Goal: Transaction & Acquisition: Obtain resource

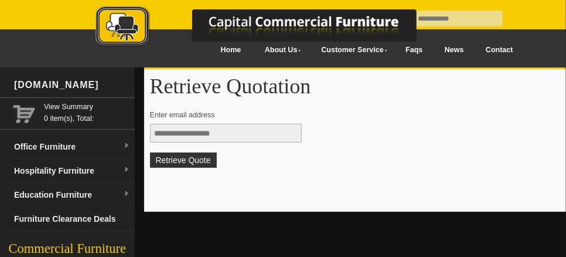
click at [153, 133] on input "text" at bounding box center [226, 133] width 152 height 19
type input "**********"
click at [150, 152] on button "Retrieve Quote" at bounding box center [183, 159] width 67 height 15
type input "**********"
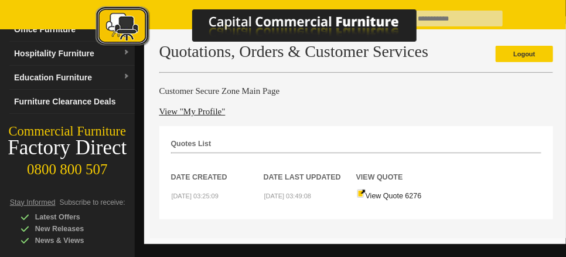
scroll to position [59, 0]
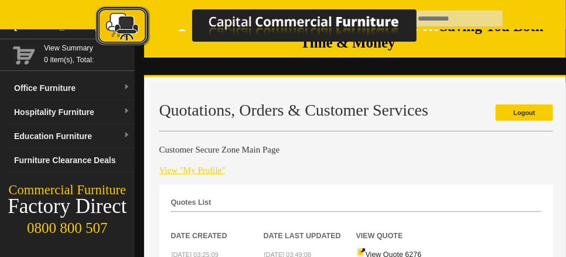
click at [181, 168] on link "View "My Profile"" at bounding box center [192, 169] width 66 height 9
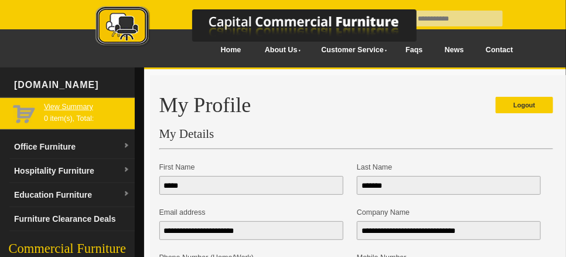
click at [54, 104] on link "View Summary" at bounding box center [87, 107] width 86 height 12
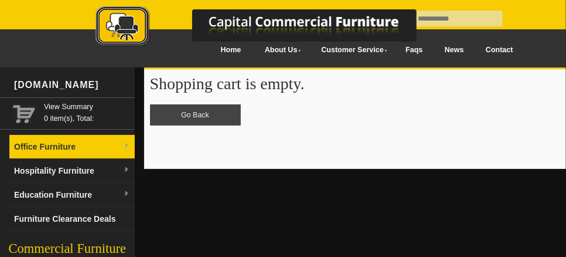
click at [60, 141] on link "Office Furniture" at bounding box center [71, 147] width 125 height 24
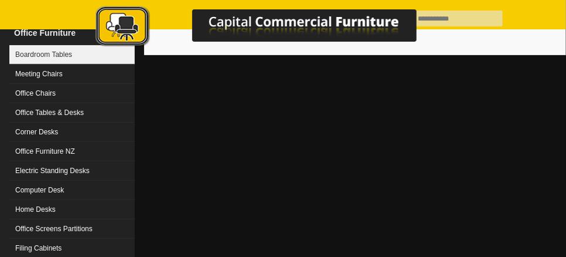
scroll to position [117, 0]
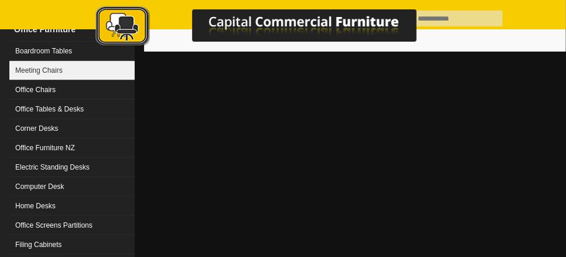
click at [53, 66] on link "Meeting Chairs" at bounding box center [71, 70] width 125 height 19
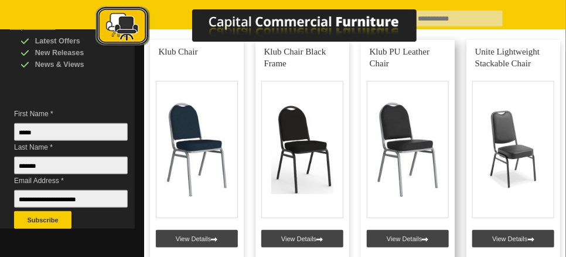
scroll to position [352, 0]
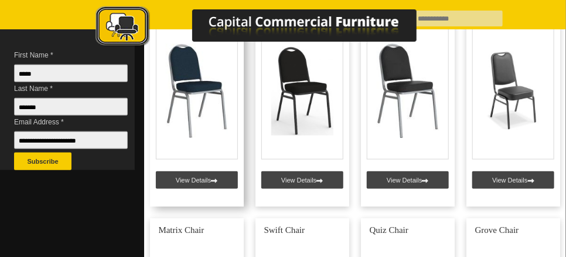
click at [214, 178] on link at bounding box center [197, 93] width 94 height 225
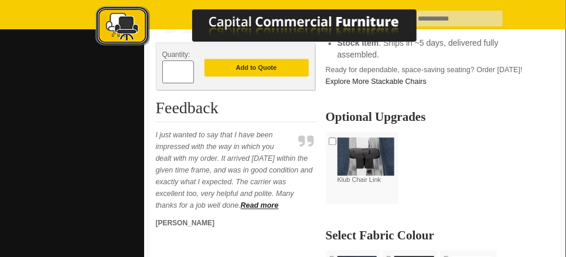
scroll to position [586, 0]
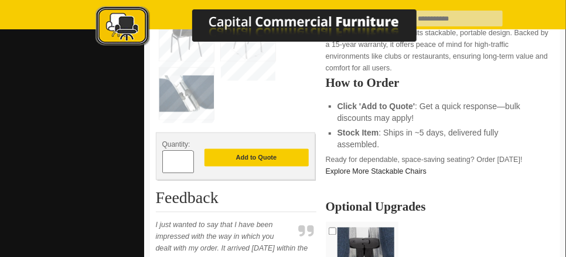
click at [187, 159] on span at bounding box center [188, 158] width 5 height 12
click at [188, 159] on span at bounding box center [188, 158] width 5 height 12
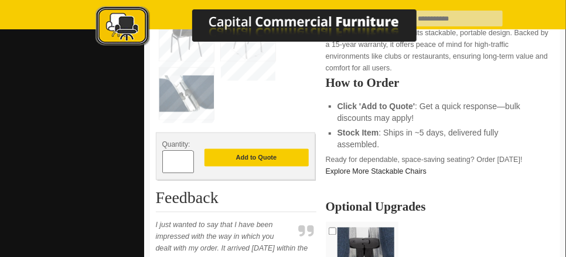
click at [188, 159] on span at bounding box center [188, 158] width 5 height 12
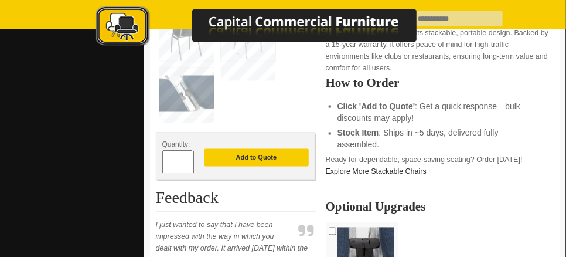
click at [188, 160] on span at bounding box center [188, 158] width 5 height 12
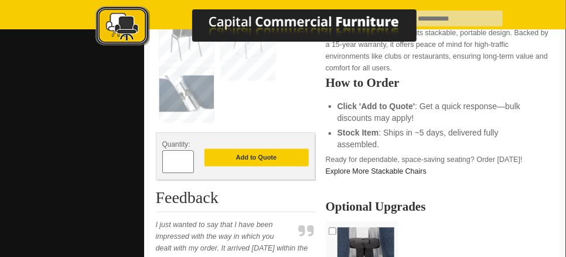
click at [188, 160] on span at bounding box center [188, 158] width 5 height 12
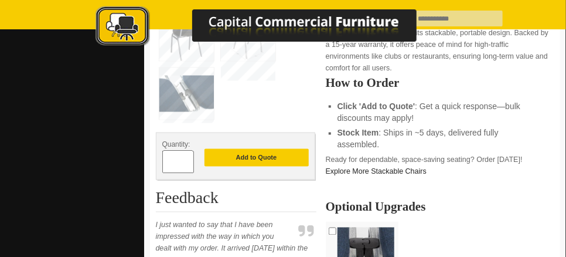
click at [188, 160] on span at bounding box center [188, 158] width 5 height 12
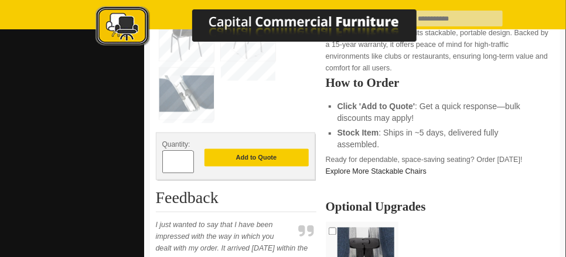
click at [188, 160] on span at bounding box center [188, 158] width 5 height 12
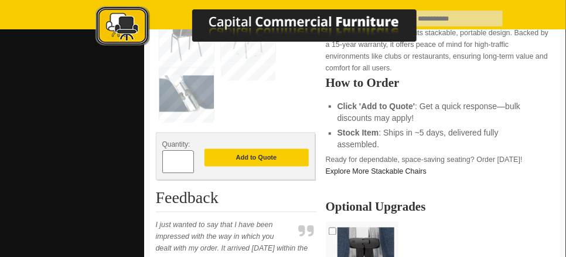
click at [188, 161] on div "**" at bounding box center [178, 162] width 32 height 23
click at [188, 162] on span at bounding box center [188, 167] width 5 height 12
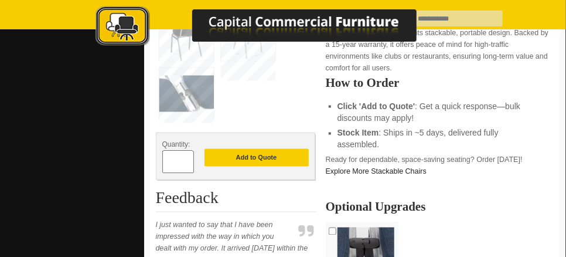
click at [188, 162] on span at bounding box center [188, 167] width 5 height 12
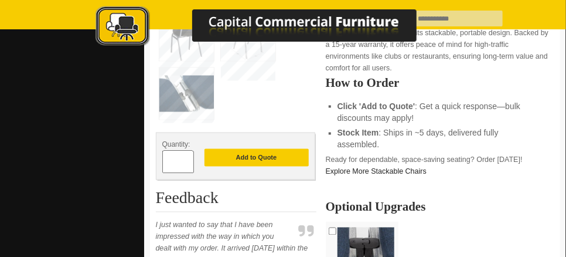
click at [188, 162] on span at bounding box center [188, 167] width 5 height 12
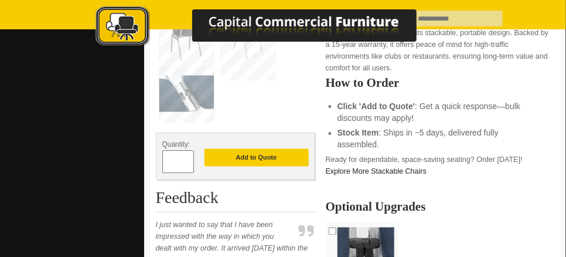
click at [188, 162] on span at bounding box center [188, 167] width 5 height 12
click at [189, 159] on input "**" at bounding box center [178, 162] width 32 height 23
click at [186, 158] on span at bounding box center [188, 158] width 5 height 12
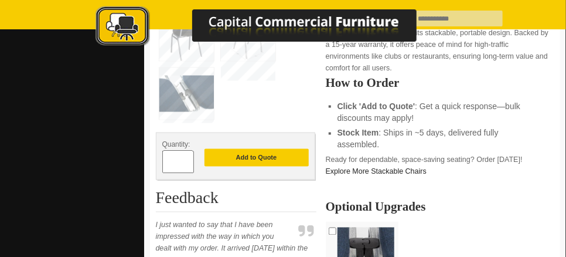
click at [186, 158] on span at bounding box center [188, 158] width 5 height 12
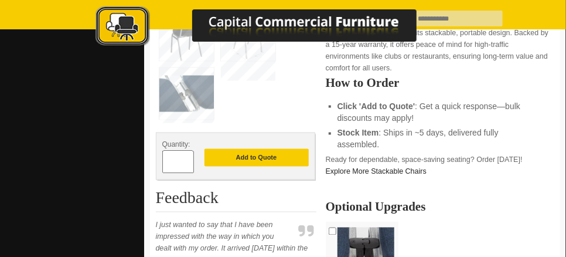
click at [186, 158] on span at bounding box center [188, 158] width 5 height 12
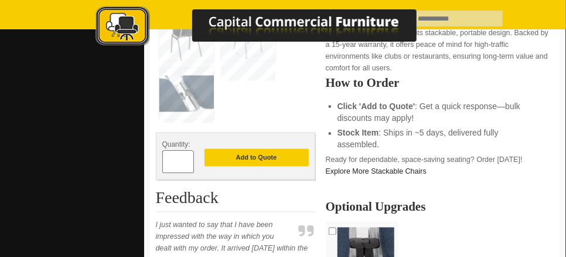
click at [186, 158] on span at bounding box center [188, 158] width 5 height 12
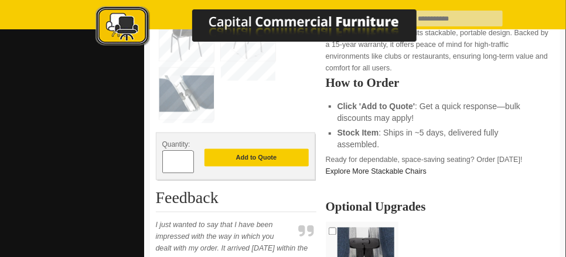
click at [186, 158] on span at bounding box center [188, 158] width 5 height 12
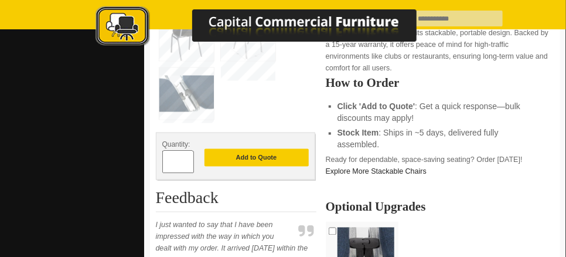
click at [186, 159] on span at bounding box center [188, 158] width 5 height 12
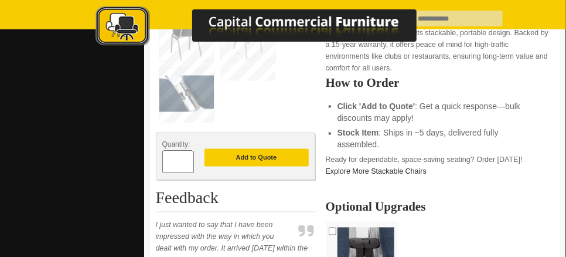
click at [186, 159] on span at bounding box center [188, 158] width 5 height 12
click at [187, 159] on span at bounding box center [188, 158] width 5 height 12
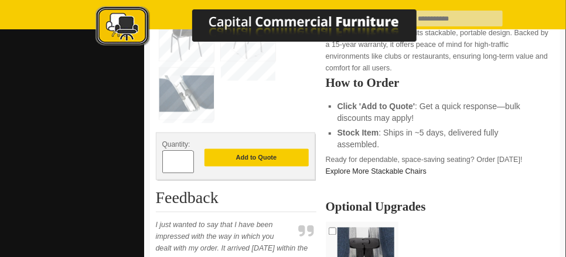
click at [187, 159] on span at bounding box center [188, 158] width 5 height 12
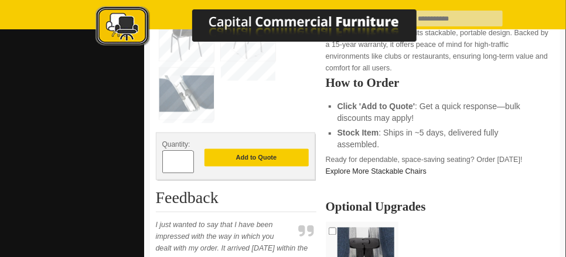
click at [187, 159] on span at bounding box center [188, 158] width 5 height 12
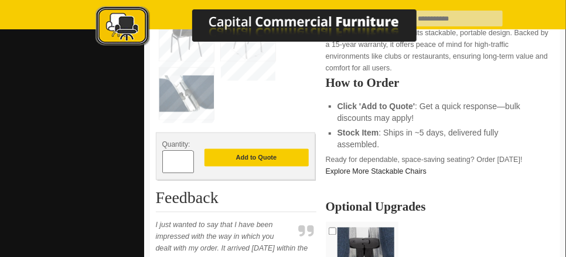
click at [188, 159] on span at bounding box center [188, 158] width 5 height 12
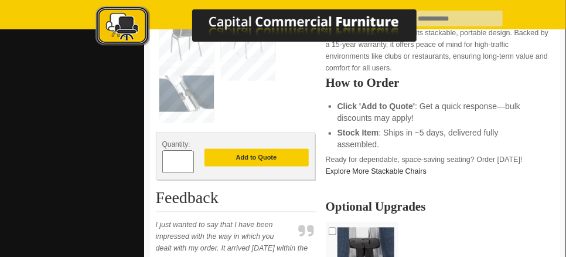
click at [188, 159] on span at bounding box center [188, 158] width 5 height 12
click at [189, 159] on span at bounding box center [188, 158] width 5 height 12
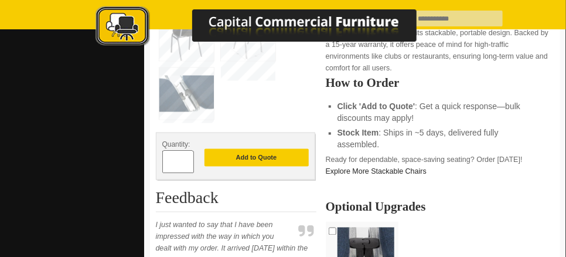
type input "**"
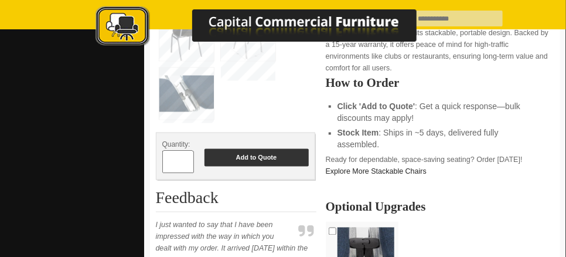
click at [243, 155] on button "Add to Quote" at bounding box center [256, 158] width 104 height 18
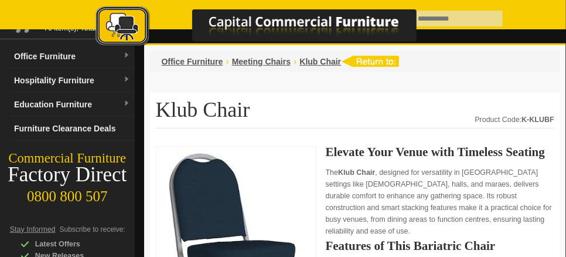
scroll to position [59, 0]
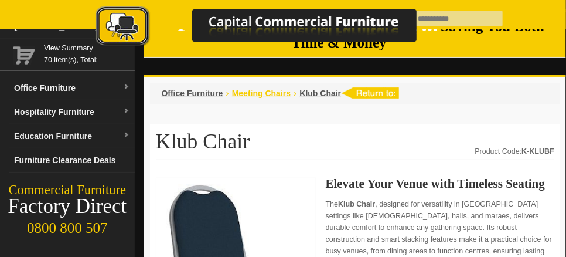
click at [248, 93] on span "Meeting Chairs" at bounding box center [261, 92] width 59 height 9
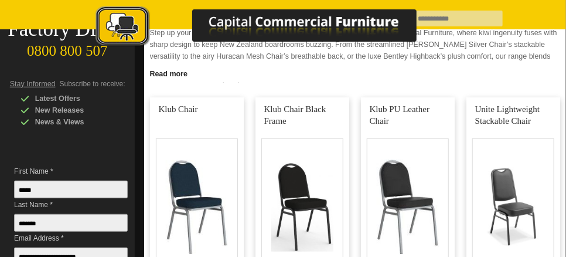
scroll to position [293, 0]
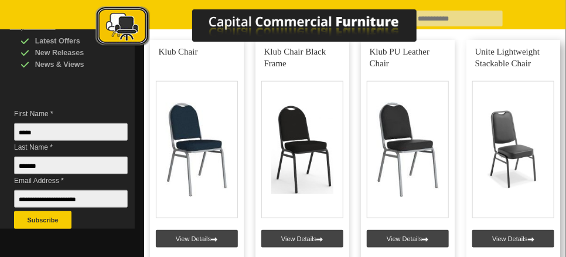
click at [509, 165] on link at bounding box center [513, 152] width 94 height 225
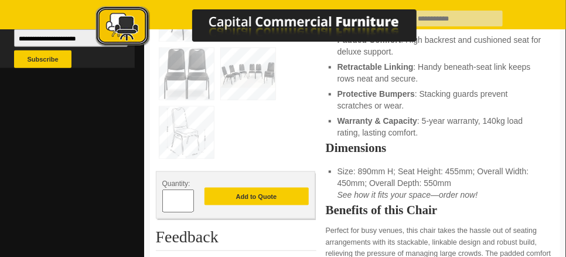
scroll to position [469, 0]
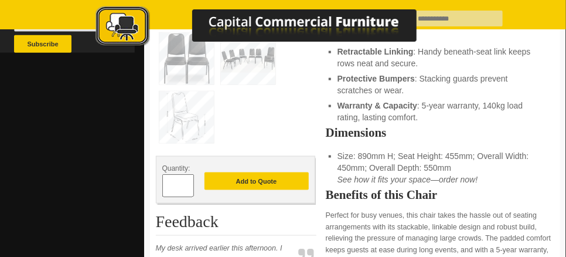
click at [187, 181] on span at bounding box center [188, 181] width 5 height 12
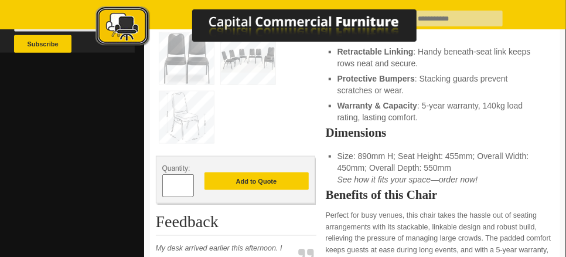
click at [187, 181] on span at bounding box center [188, 181] width 5 height 12
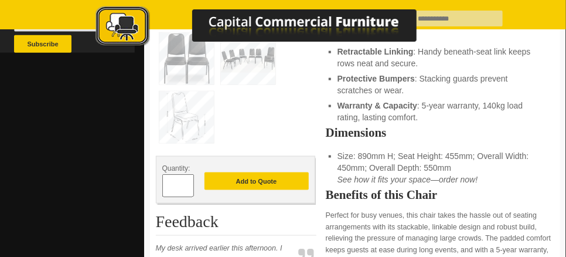
click at [187, 181] on span at bounding box center [188, 181] width 5 height 12
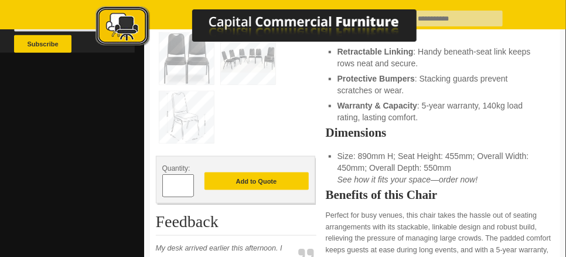
click at [187, 181] on span at bounding box center [188, 181] width 5 height 12
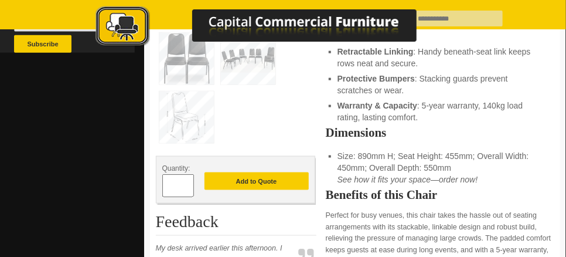
click at [187, 181] on span at bounding box center [188, 181] width 5 height 12
click at [187, 182] on span at bounding box center [188, 181] width 5 height 12
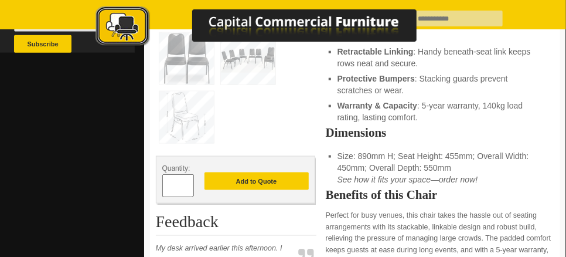
click at [187, 182] on span at bounding box center [188, 181] width 5 height 12
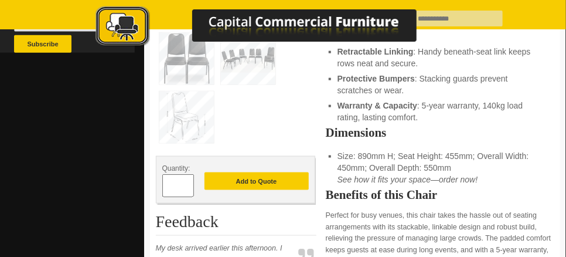
click at [187, 182] on span at bounding box center [188, 181] width 5 height 12
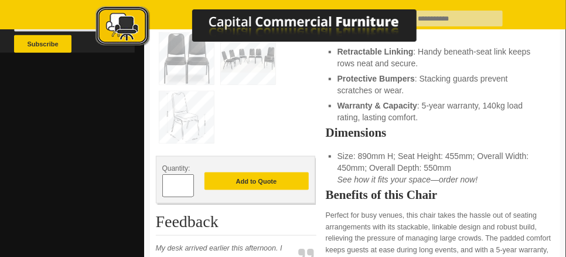
click at [187, 182] on span at bounding box center [188, 181] width 5 height 12
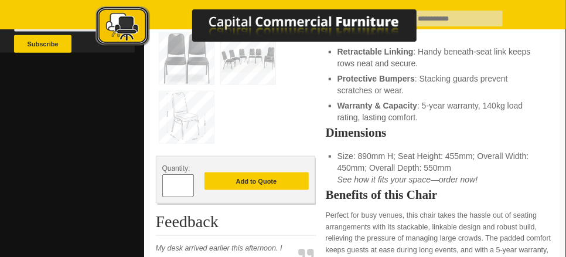
click at [187, 182] on span at bounding box center [188, 181] width 5 height 12
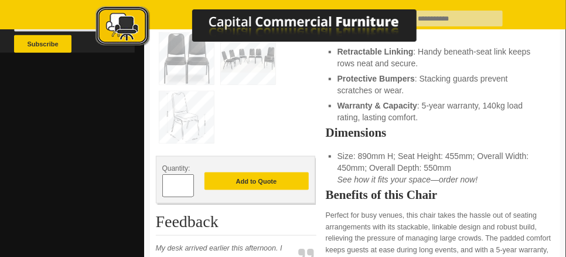
click at [187, 182] on span at bounding box center [188, 181] width 5 height 12
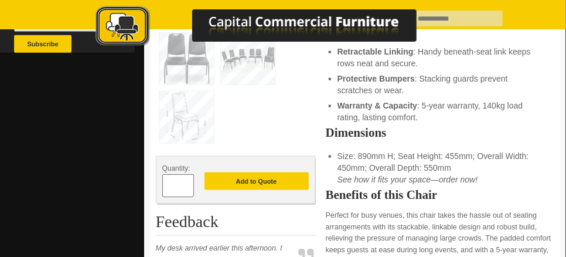
click at [187, 182] on span at bounding box center [188, 181] width 5 height 12
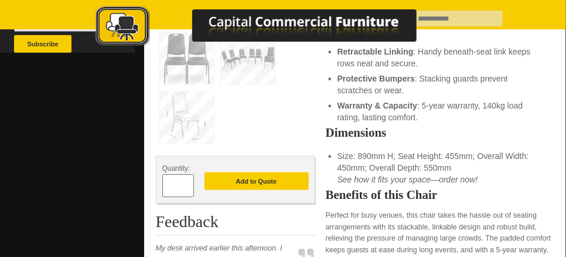
click at [187, 182] on span at bounding box center [188, 181] width 5 height 12
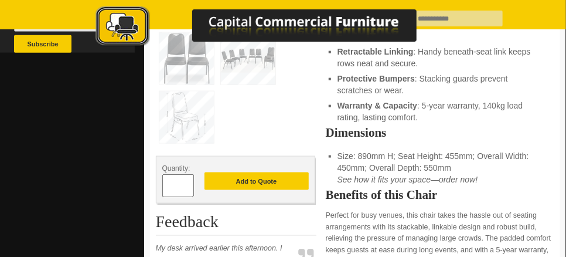
click at [187, 182] on span at bounding box center [188, 181] width 5 height 12
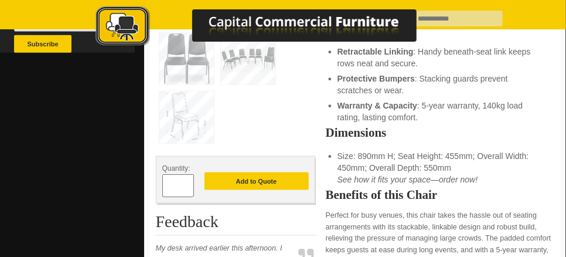
click at [188, 182] on span at bounding box center [188, 181] width 5 height 12
type input "**"
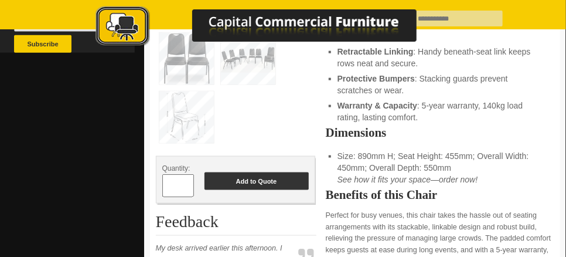
click at [245, 179] on button "Add to Quote" at bounding box center [256, 181] width 104 height 18
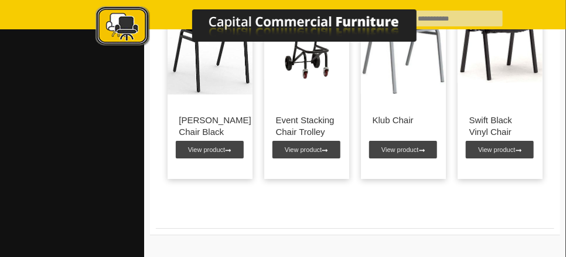
scroll to position [1289, 0]
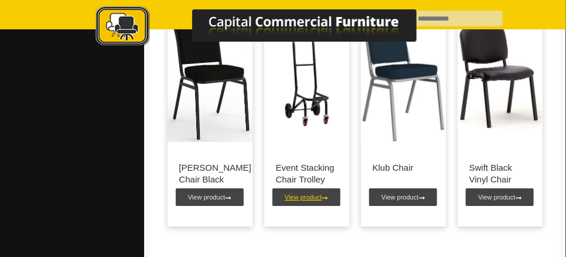
click at [299, 205] on link "View product" at bounding box center [306, 197] width 68 height 18
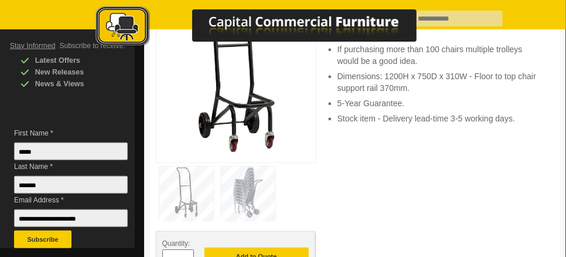
scroll to position [293, 0]
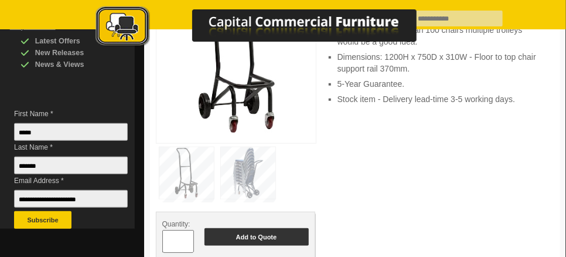
click at [253, 228] on button "Add to Quote" at bounding box center [256, 237] width 104 height 18
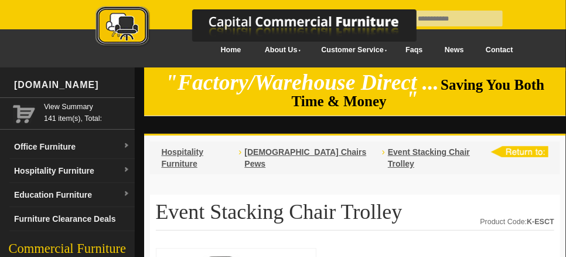
click at [390, 16] on img at bounding box center [268, 27] width 410 height 43
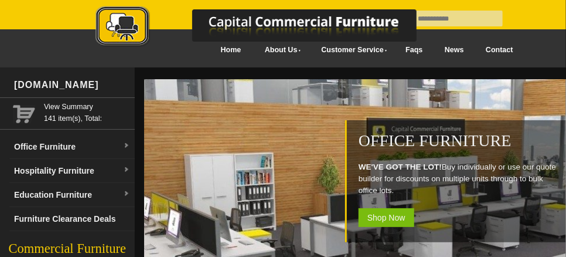
click at [388, 215] on span "Shop Now" at bounding box center [387, 217] width 56 height 19
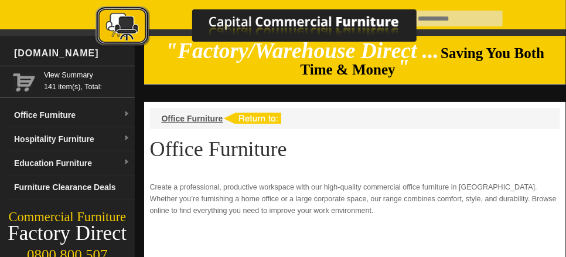
scroll to position [28, 0]
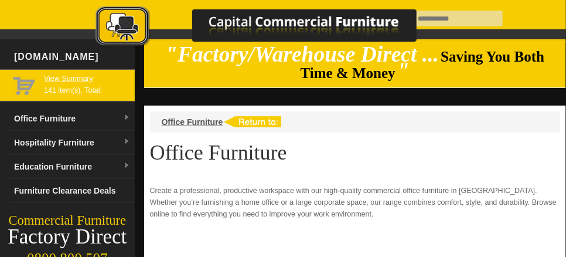
click at [66, 73] on link "View Summary" at bounding box center [87, 79] width 86 height 12
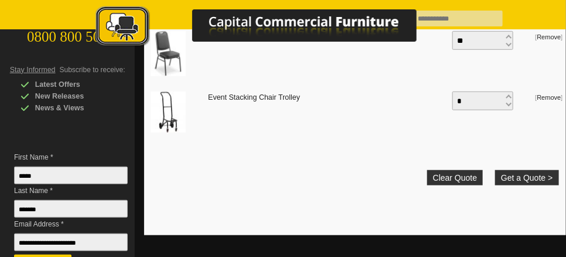
scroll to position [234, 0]
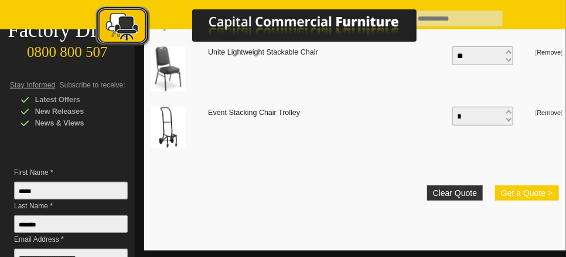
click at [523, 190] on button "Get a Quote >" at bounding box center [526, 192] width 63 height 15
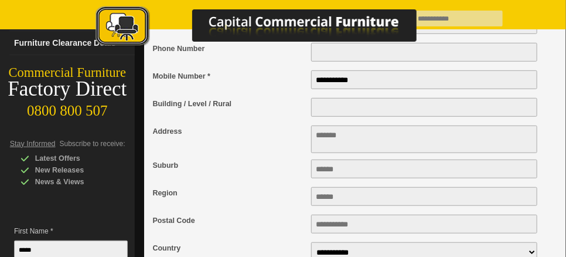
scroll to position [117, 0]
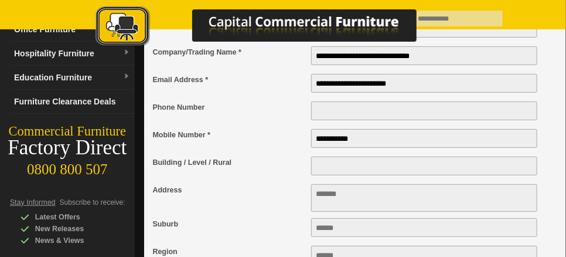
click at [320, 165] on input "Building / Level / Rural" at bounding box center [424, 165] width 226 height 19
click at [317, 197] on textarea "Address" at bounding box center [424, 198] width 226 height 28
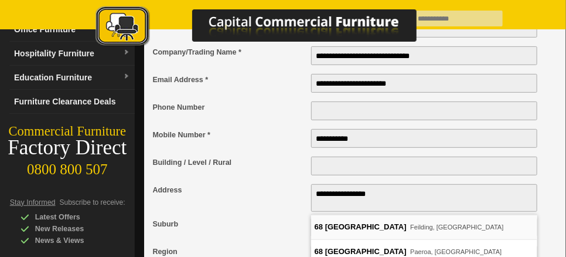
type textarea "**********"
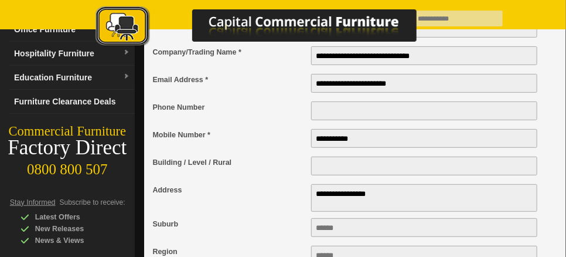
type input "********"
type input "****"
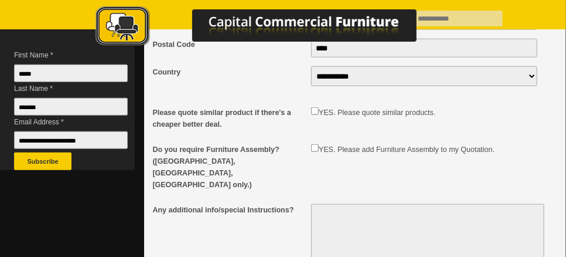
scroll to position [410, 0]
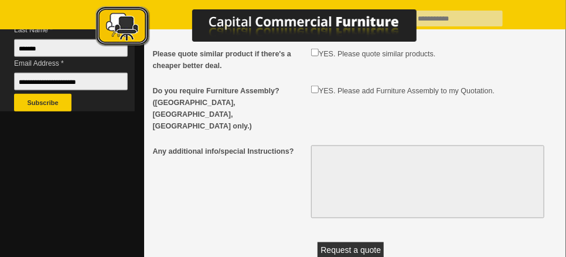
click at [315, 145] on textarea "Any additional info/special Instructions?" at bounding box center [427, 181] width 233 height 73
type textarea "**********"
click at [364, 242] on button "Request a quote" at bounding box center [351, 249] width 66 height 15
